Goal: Information Seeking & Learning: Learn about a topic

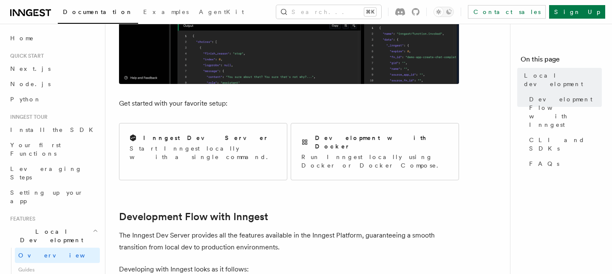
scroll to position [271, 0]
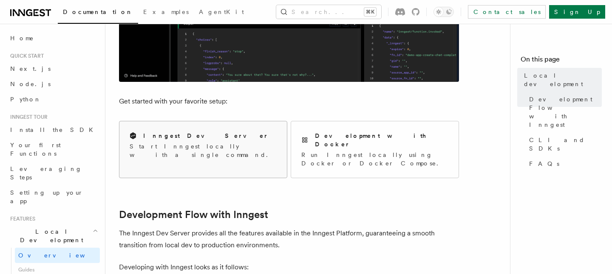
click at [227, 151] on div "Inngest Dev Server Start Inngest locally with a single command." at bounding box center [202, 145] width 167 height 48
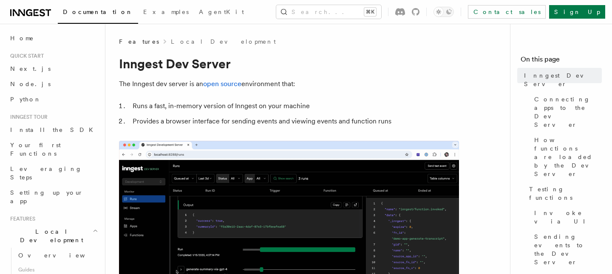
click at [346, 113] on ol "Runs a fast, in-memory version of Inngest on your machine Provides a browser in…" at bounding box center [289, 113] width 340 height 27
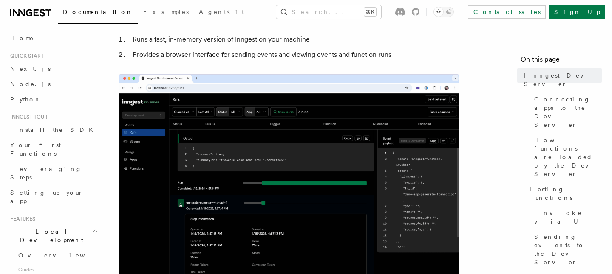
scroll to position [72, 0]
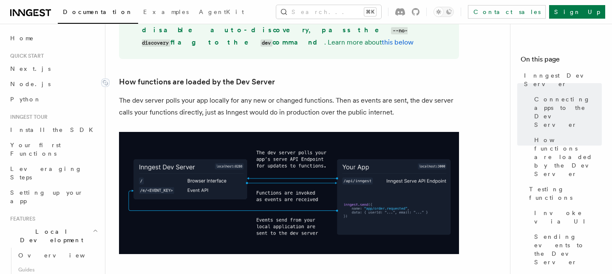
scroll to position [954, 0]
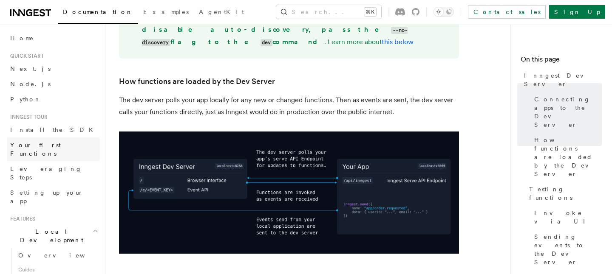
click at [47, 143] on span "Your first Functions" at bounding box center [35, 149] width 51 height 15
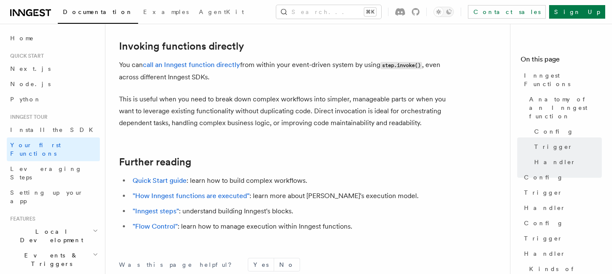
scroll to position [1701, 0]
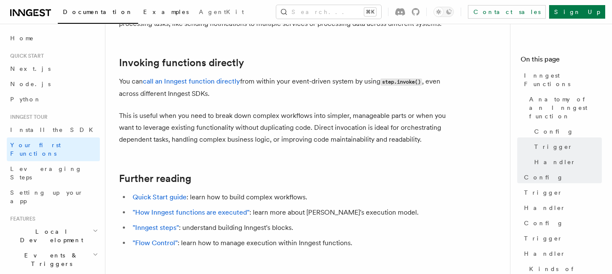
click at [138, 18] on link "Examples" at bounding box center [166, 13] width 56 height 20
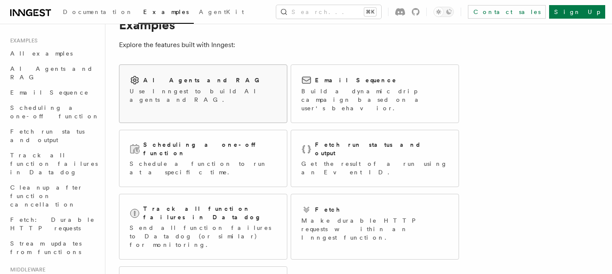
scroll to position [35, 0]
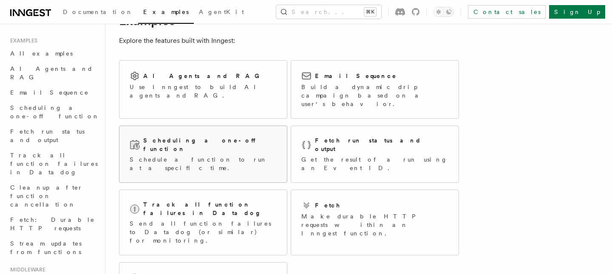
click at [233, 136] on div "Scheduling a one-off function" at bounding box center [203, 144] width 147 height 17
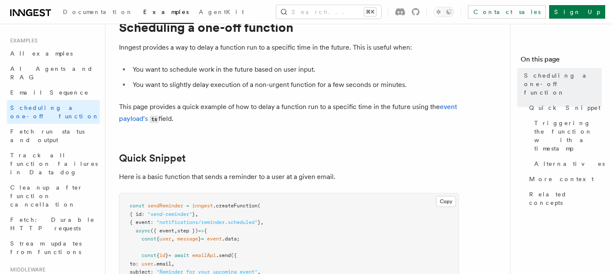
scroll to position [35, 0]
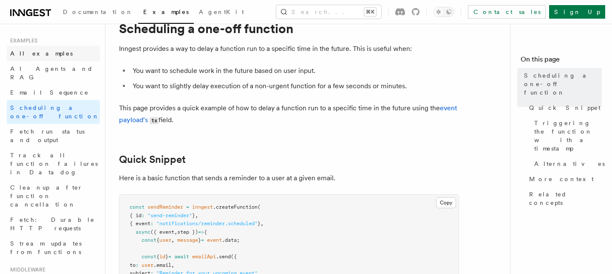
click at [31, 49] on span "All examples" at bounding box center [41, 53] width 62 height 8
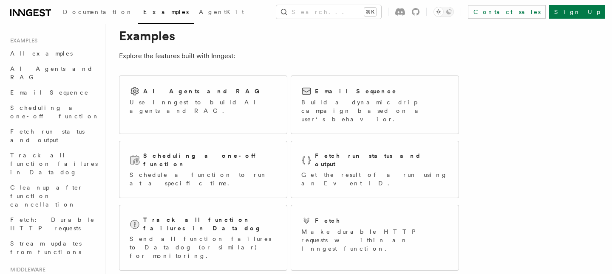
scroll to position [20, 0]
click at [215, 102] on p "Use Inngest to build AI agents and RAG." at bounding box center [203, 106] width 147 height 17
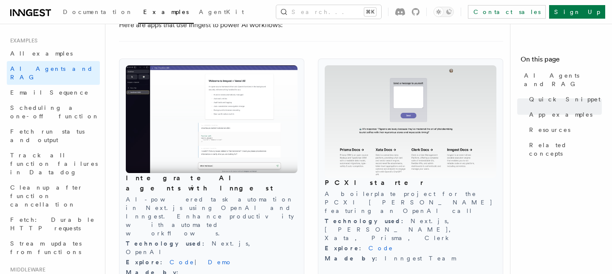
scroll to position [903, 0]
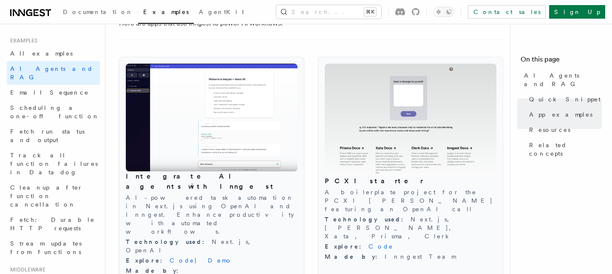
click at [196, 109] on img at bounding box center [212, 118] width 172 height 108
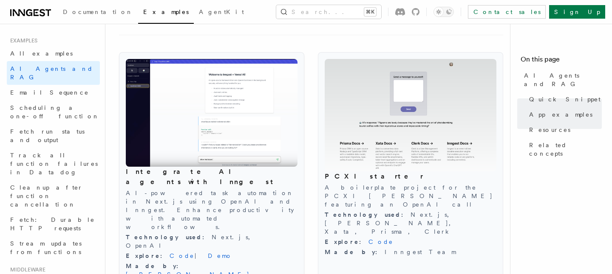
click at [248, 89] on img at bounding box center [212, 113] width 172 height 108
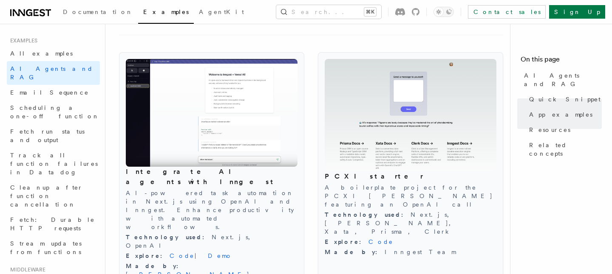
click at [413, 119] on img at bounding box center [411, 115] width 172 height 113
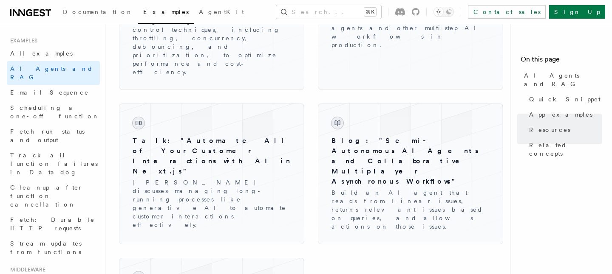
scroll to position [1352, 0]
